Goal: Transaction & Acquisition: Purchase product/service

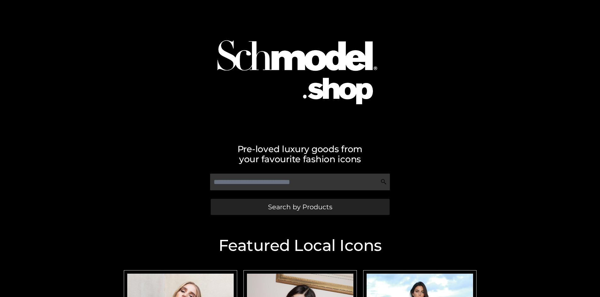
click at [300, 206] on span "Search by Products" at bounding box center [300, 206] width 64 height 7
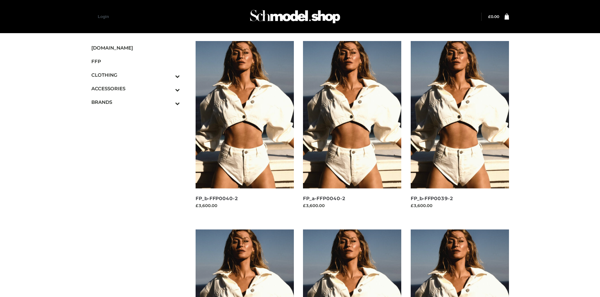
click at [460, 129] on img at bounding box center [460, 114] width 98 height 147
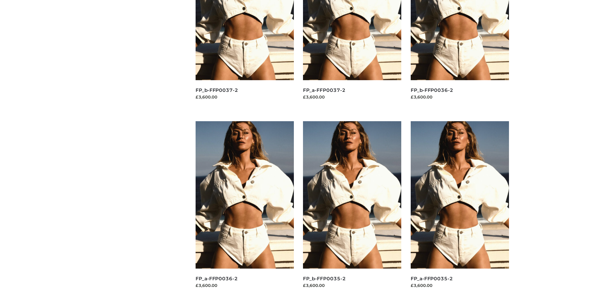
click at [352, 209] on img at bounding box center [352, 194] width 98 height 147
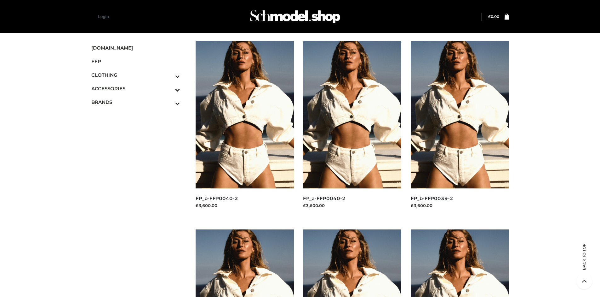
scroll to position [297, 0]
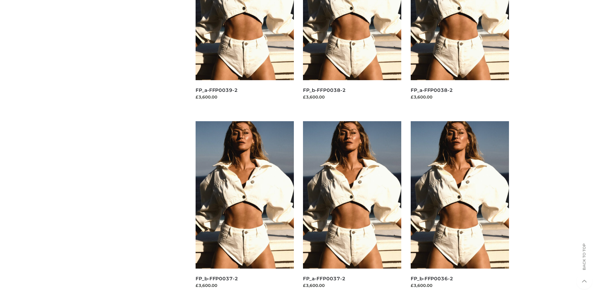
click at [245, 209] on img at bounding box center [245, 194] width 98 height 147
click at [352, 209] on img at bounding box center [352, 194] width 98 height 147
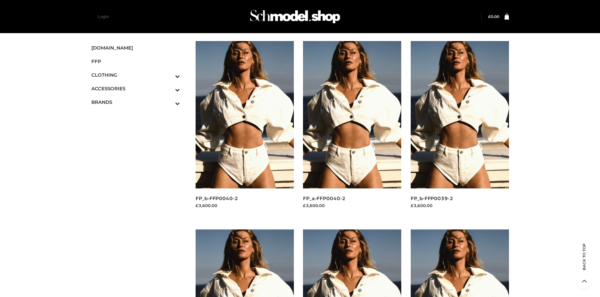
click at [169, 102] on icon "Toggle Submenu" at bounding box center [144, 103] width 71 height 7
click at [139, 115] on span "OPP SWIMWEAR" at bounding box center [139, 115] width 83 height 7
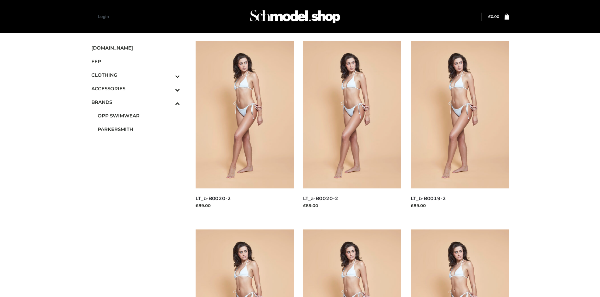
click at [245, 129] on img at bounding box center [245, 114] width 98 height 147
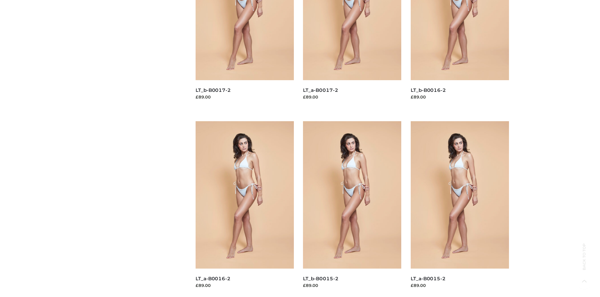
click at [352, 209] on img at bounding box center [352, 194] width 98 height 147
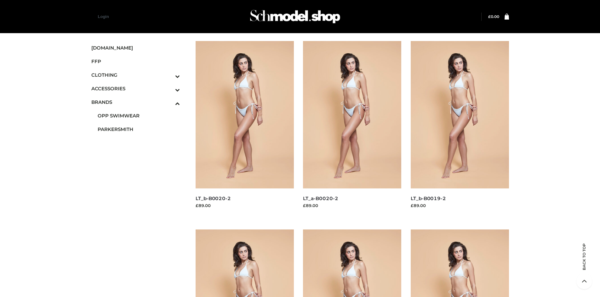
click at [169, 88] on icon "Toggle Submenu" at bounding box center [144, 89] width 71 height 7
click at [139, 115] on span "JEWELRY" at bounding box center [139, 115] width 83 height 7
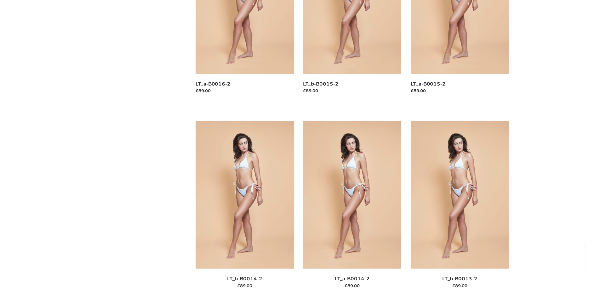
click at [352, 209] on img at bounding box center [352, 194] width 98 height 147
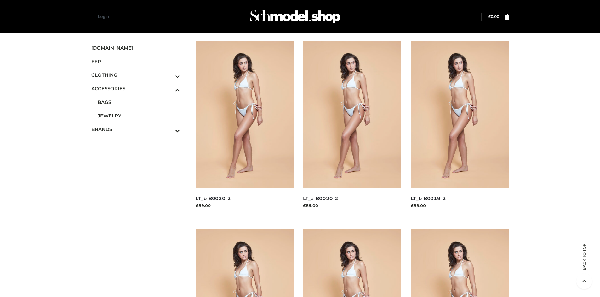
click at [352, 129] on img at bounding box center [352, 114] width 98 height 147
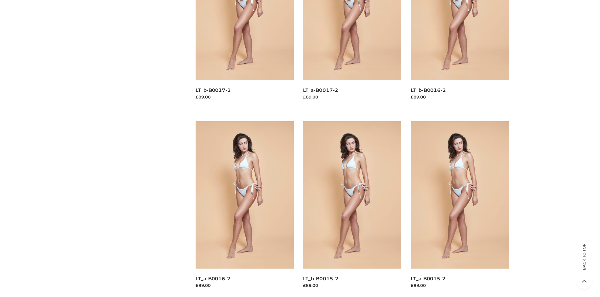
click at [460, 209] on img at bounding box center [460, 194] width 98 height 147
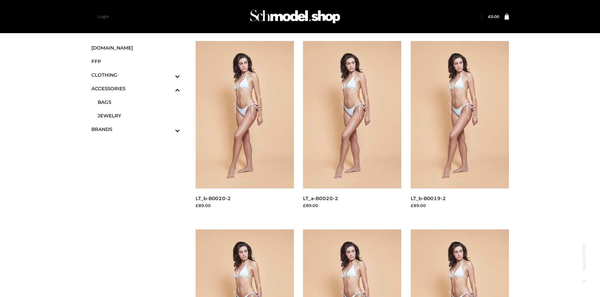
click at [0, 0] on span "DRESSES" at bounding box center [0, 0] width 0 height 0
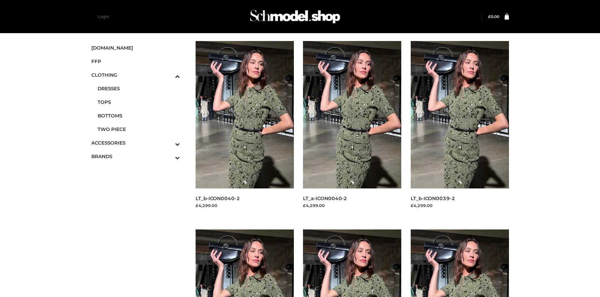
scroll to position [485, 0]
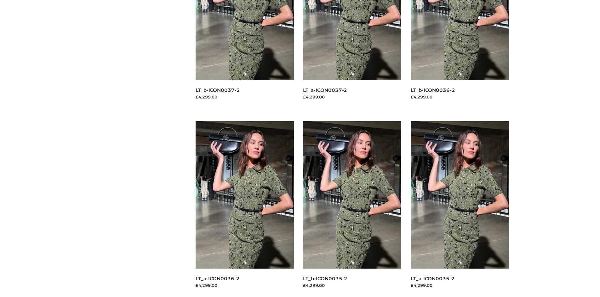
click at [245, 209] on img at bounding box center [245, 194] width 98 height 147
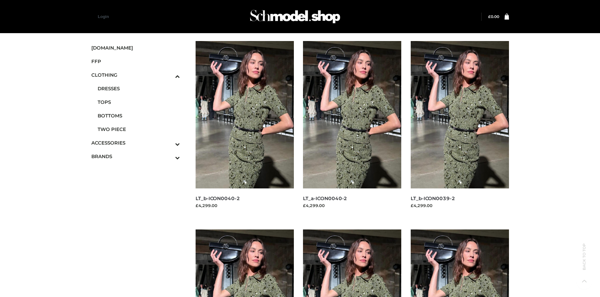
click at [460, 129] on img at bounding box center [460, 114] width 98 height 147
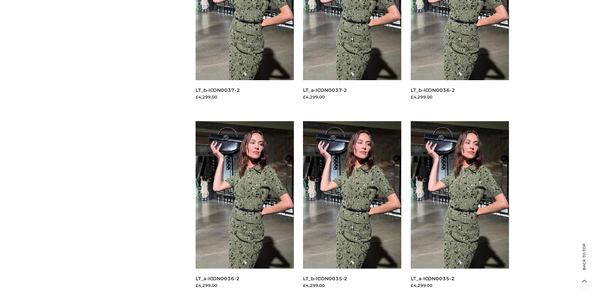
click at [352, 209] on img at bounding box center [352, 194] width 98 height 147
click at [460, 209] on img at bounding box center [460, 194] width 98 height 147
